Goal: Find specific fact: Find specific fact

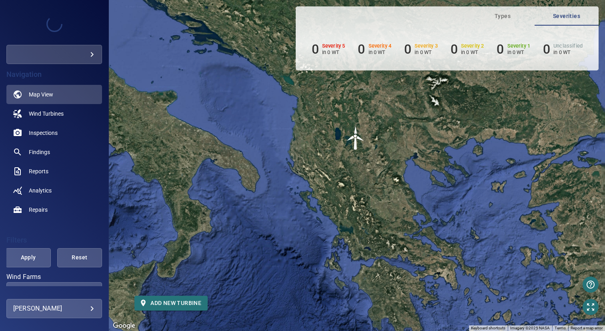
click at [355, 142] on img "WTG01" at bounding box center [356, 138] width 24 height 24
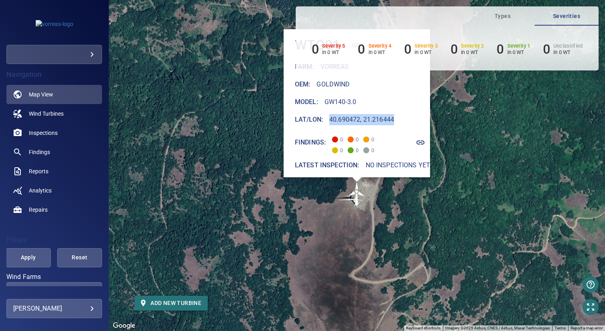
drag, startPoint x: 326, startPoint y: 113, endPoint x: 405, endPoint y: 113, distance: 79.6
click at [405, 114] on div "Lat/Lon : 40.690472, 21.216444" at bounding box center [362, 119] width 135 height 11
copy h6 "40.690472, 21.216444"
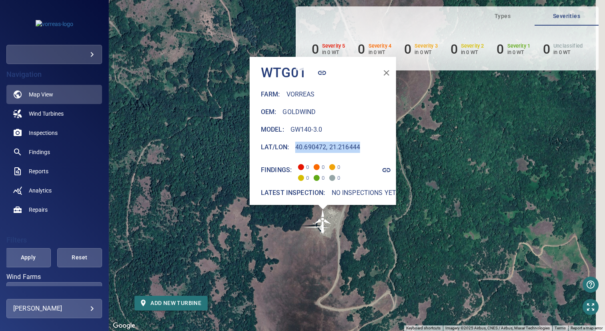
drag, startPoint x: 487, startPoint y: 119, endPoint x: 452, endPoint y: 147, distance: 44.7
click at [452, 147] on div "To activate drag with keyboard, press Alt + Enter. Once in keyboard drag state,…" at bounding box center [357, 165] width 496 height 331
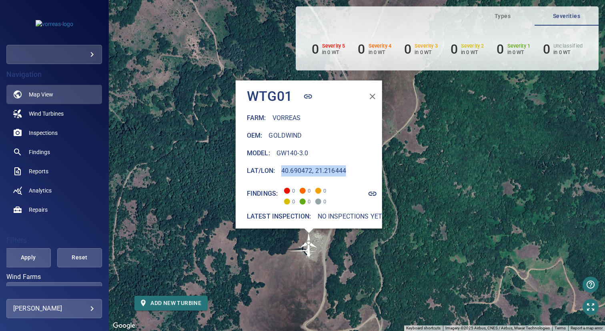
drag, startPoint x: 401, startPoint y: 88, endPoint x: 387, endPoint y: 112, distance: 28.3
click at [387, 112] on div "To activate drag with keyboard, press Alt + Enter. Once in keyboard drag state,…" at bounding box center [357, 165] width 496 height 331
click at [369, 94] on icon "button" at bounding box center [373, 97] width 10 height 10
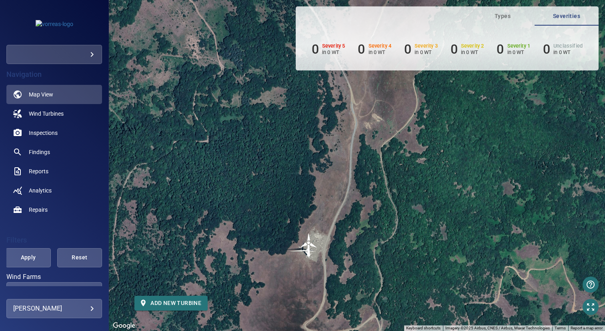
click at [308, 240] on img "WTG01" at bounding box center [309, 245] width 24 height 24
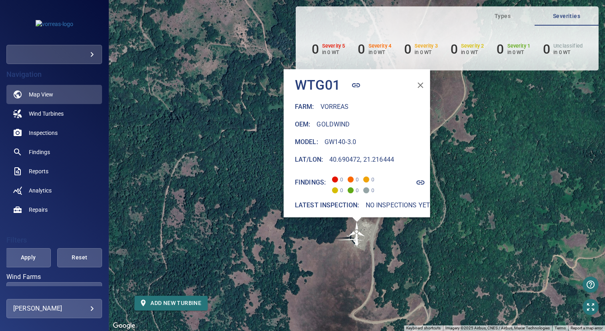
click at [418, 83] on icon "button" at bounding box center [421, 85] width 10 height 10
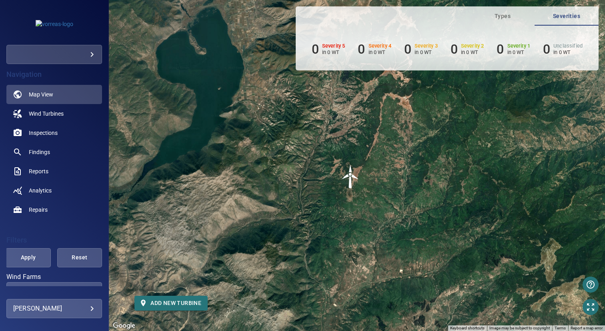
drag, startPoint x: 499, startPoint y: 158, endPoint x: 401, endPoint y: 176, distance: 98.8
click at [401, 176] on div "To activate drag with keyboard, press Alt + Enter. Once in keyboard drag state,…" at bounding box center [357, 165] width 496 height 331
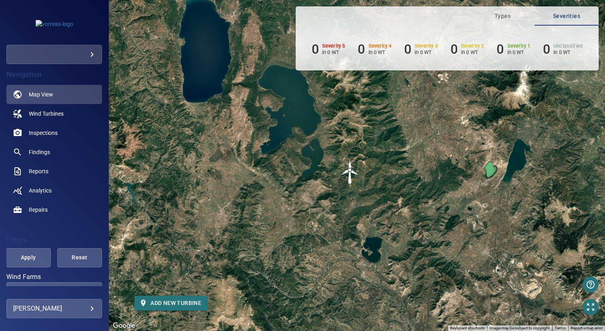
drag, startPoint x: 455, startPoint y: 170, endPoint x: 398, endPoint y: 177, distance: 57.7
click at [398, 177] on div "To activate drag with keyboard, press Alt + Enter. Once in keyboard drag state,…" at bounding box center [357, 165] width 496 height 331
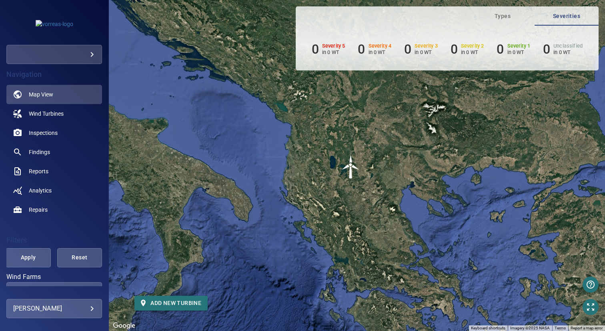
drag, startPoint x: 421, startPoint y: 168, endPoint x: 380, endPoint y: 168, distance: 41.2
click at [380, 168] on div "To activate drag with keyboard, press Alt + Enter. Once in keyboard drag state,…" at bounding box center [357, 165] width 496 height 331
